Goal: Use online tool/utility

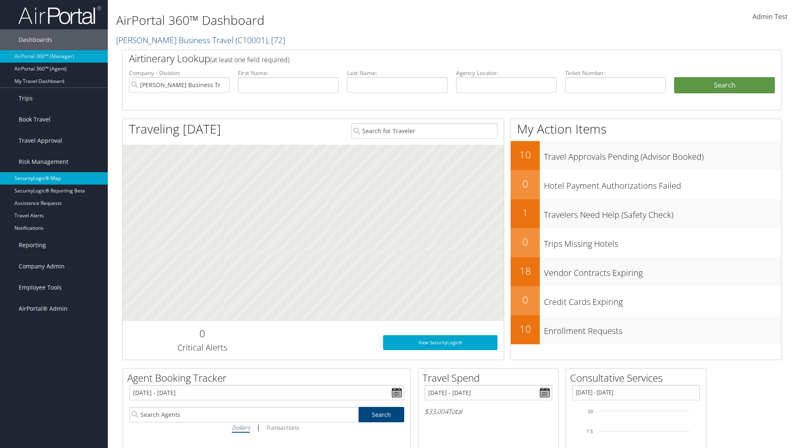
click at [54, 178] on link "SecurityLogic® Map" at bounding box center [54, 178] width 108 height 12
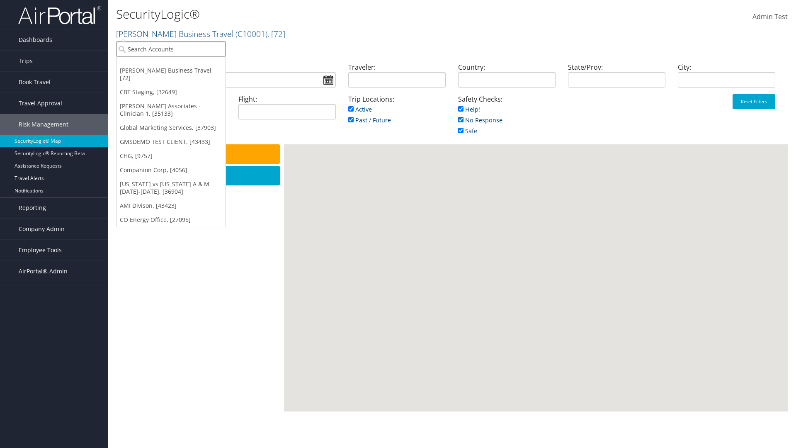
click at [171, 49] on input "search" at bounding box center [170, 48] width 109 height 15
type input "[PERSON_NAME] Business Travel"
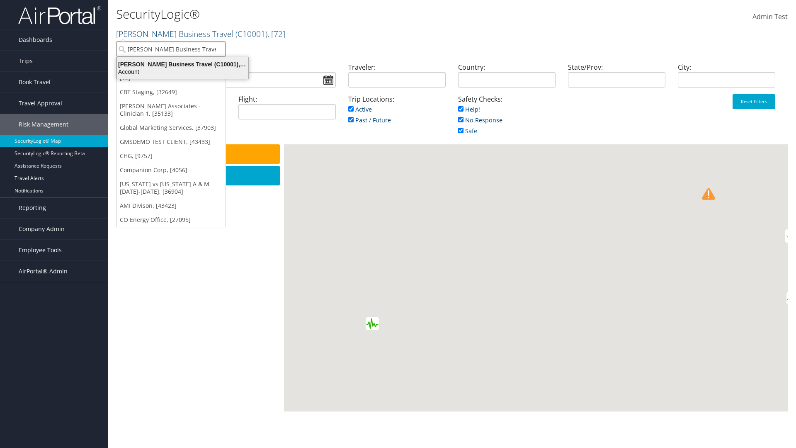
click at [182, 72] on div "Account" at bounding box center [182, 71] width 141 height 7
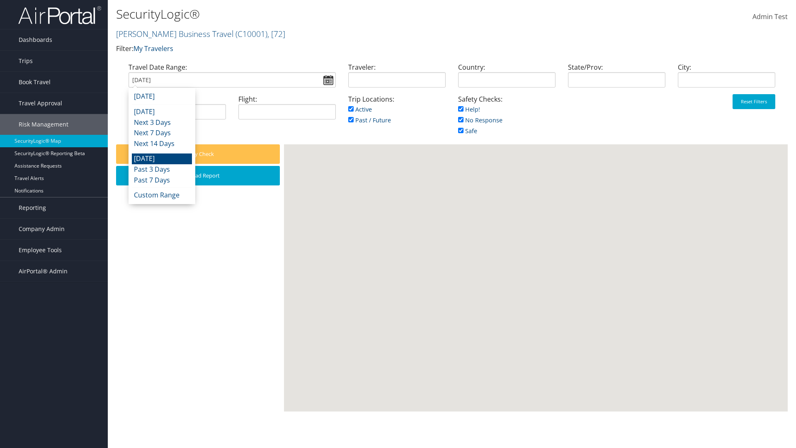
click at [232, 80] on input "[DATE]" at bounding box center [232, 79] width 207 height 15
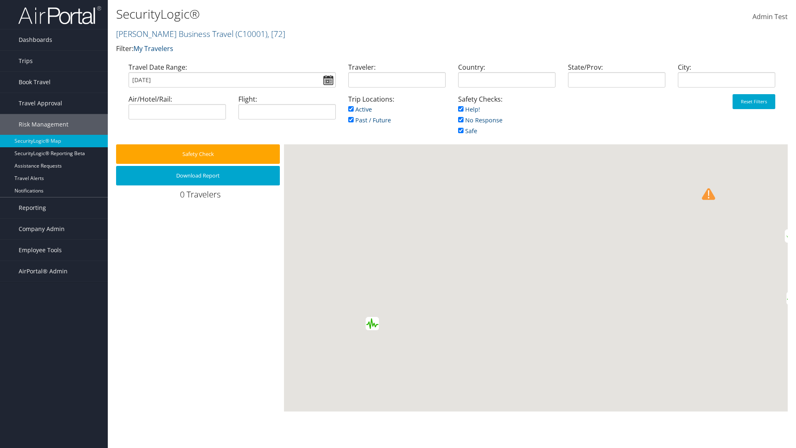
click at [232, 80] on input "[DATE]" at bounding box center [232, 79] width 207 height 15
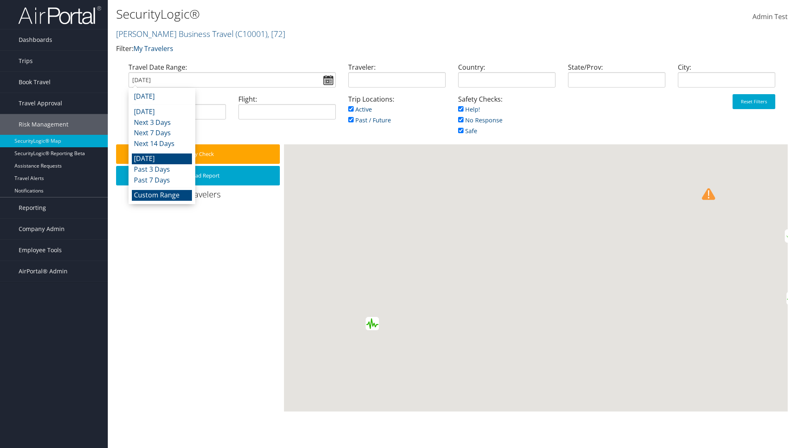
click at [162, 195] on li "Custom Range" at bounding box center [162, 195] width 60 height 11
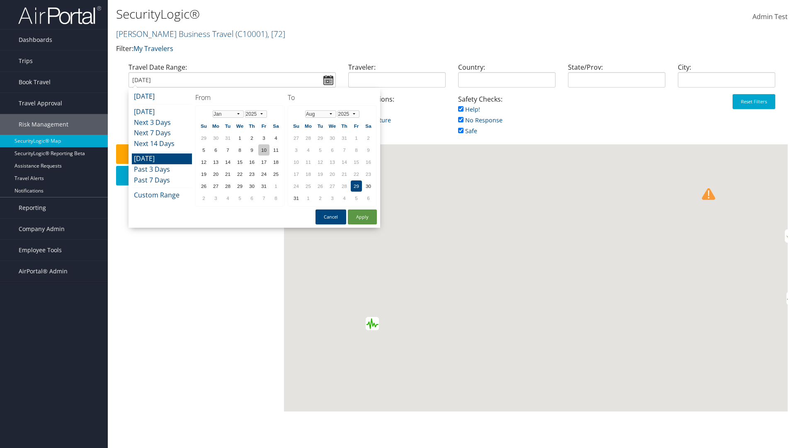
click at [264, 150] on td "10" at bounding box center [263, 149] width 11 height 11
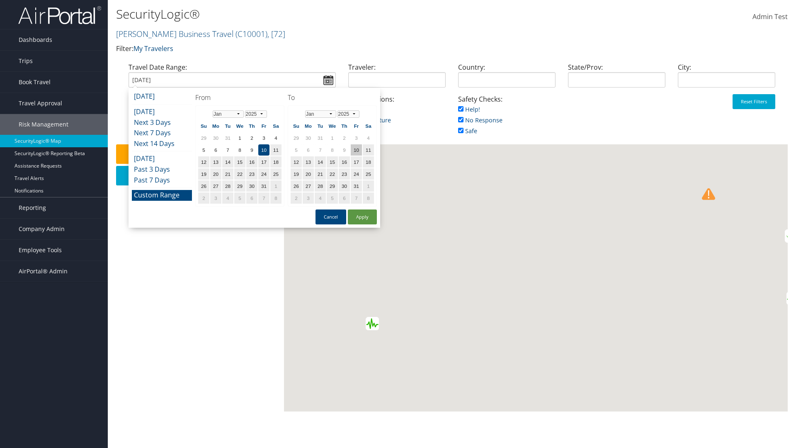
click at [356, 150] on td "10" at bounding box center [356, 149] width 11 height 11
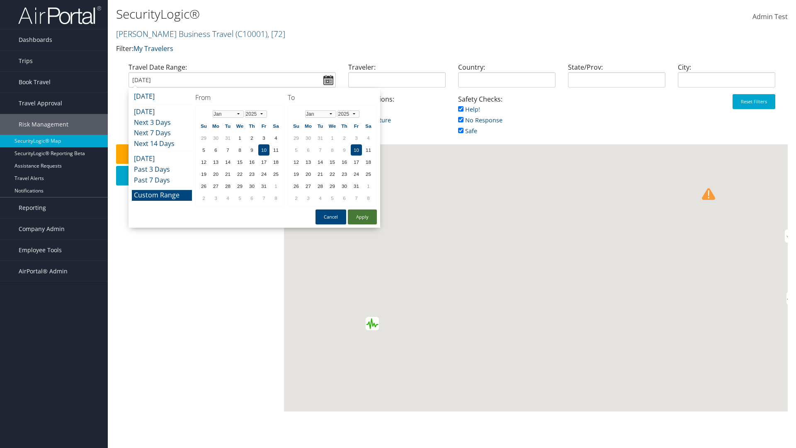
click at [362, 217] on button "Apply" at bounding box center [362, 216] width 29 height 15
type input "[DATE]"
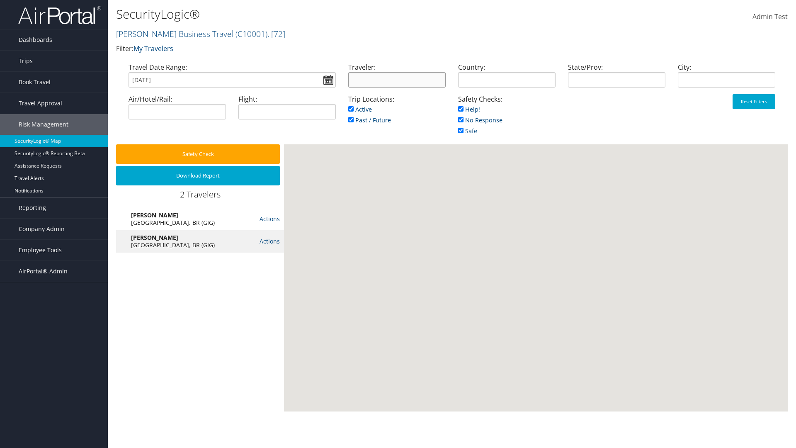
click at [397, 80] on input "search" at bounding box center [396, 79] width 97 height 15
